Goal: Information Seeking & Learning: Learn about a topic

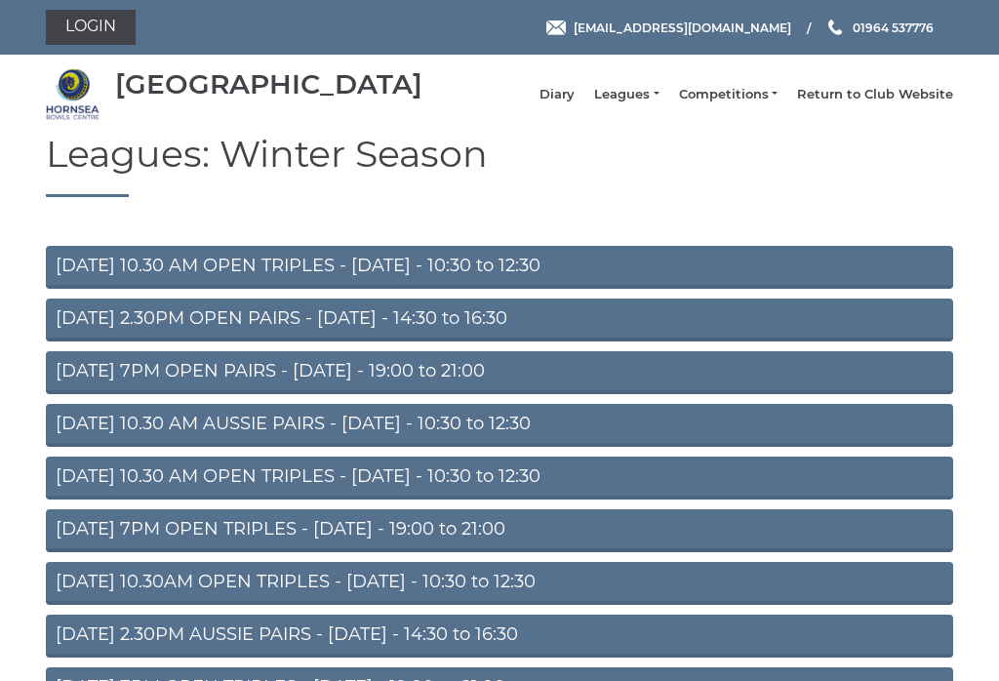
click at [634, 103] on link "Leagues" at bounding box center [626, 95] width 64 height 18
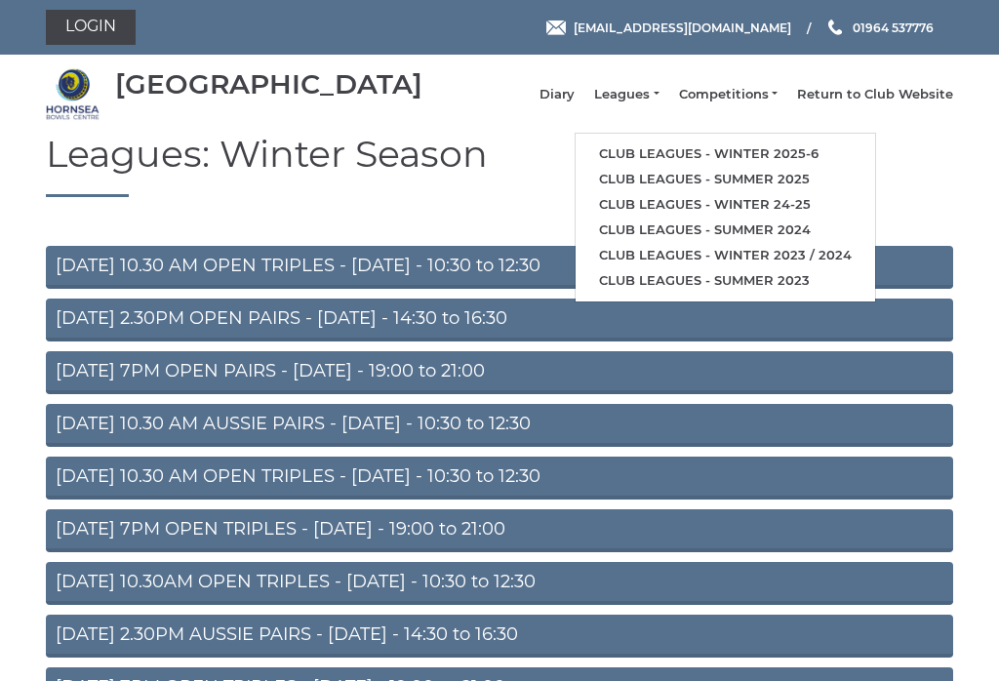
click at [834, 155] on link "Club leagues - Winter 2025-6" at bounding box center [726, 153] width 300 height 25
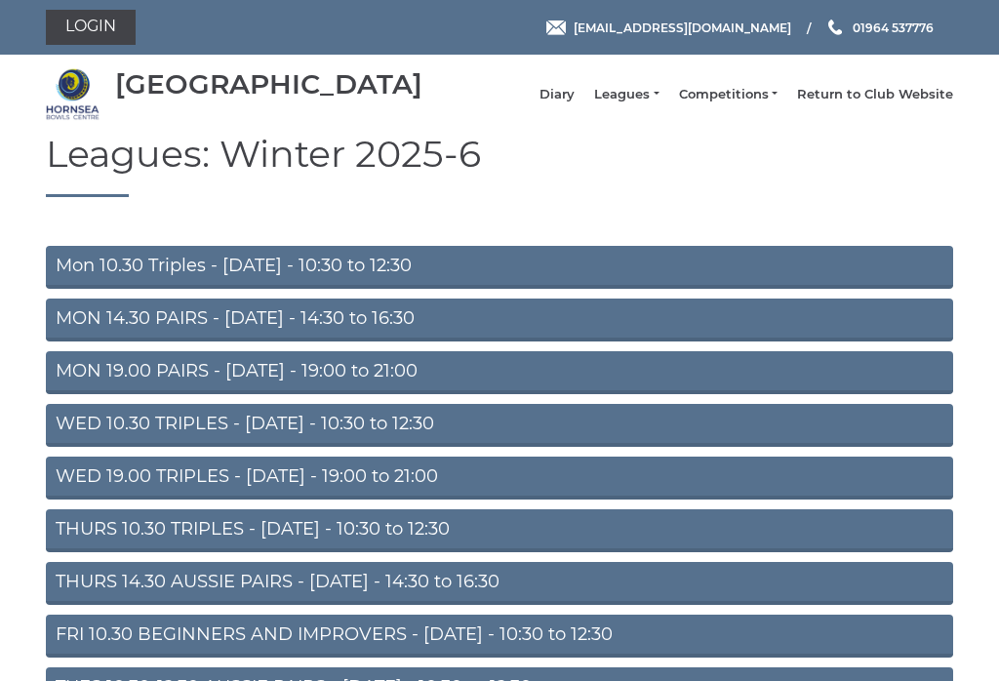
click at [84, 276] on link "Mon 10.30 Triples - [DATE] - 10:30 to 12:30" at bounding box center [499, 267] width 907 height 43
click at [77, 333] on link "MON 14.30 PAIRS - [DATE] - 14:30 to 16:30" at bounding box center [499, 320] width 907 height 43
